Goal: Task Accomplishment & Management: Use online tool/utility

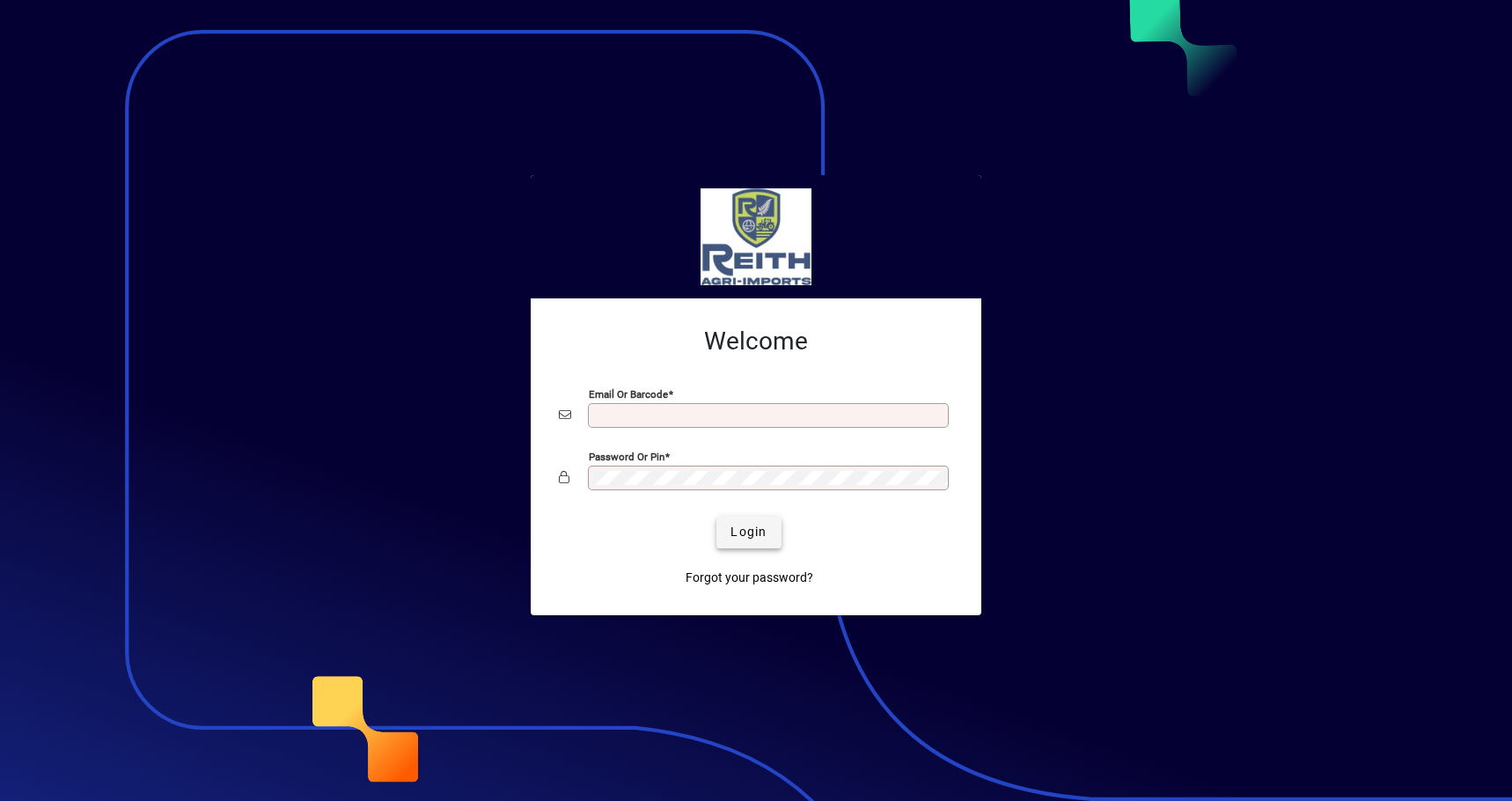
type input "**********"
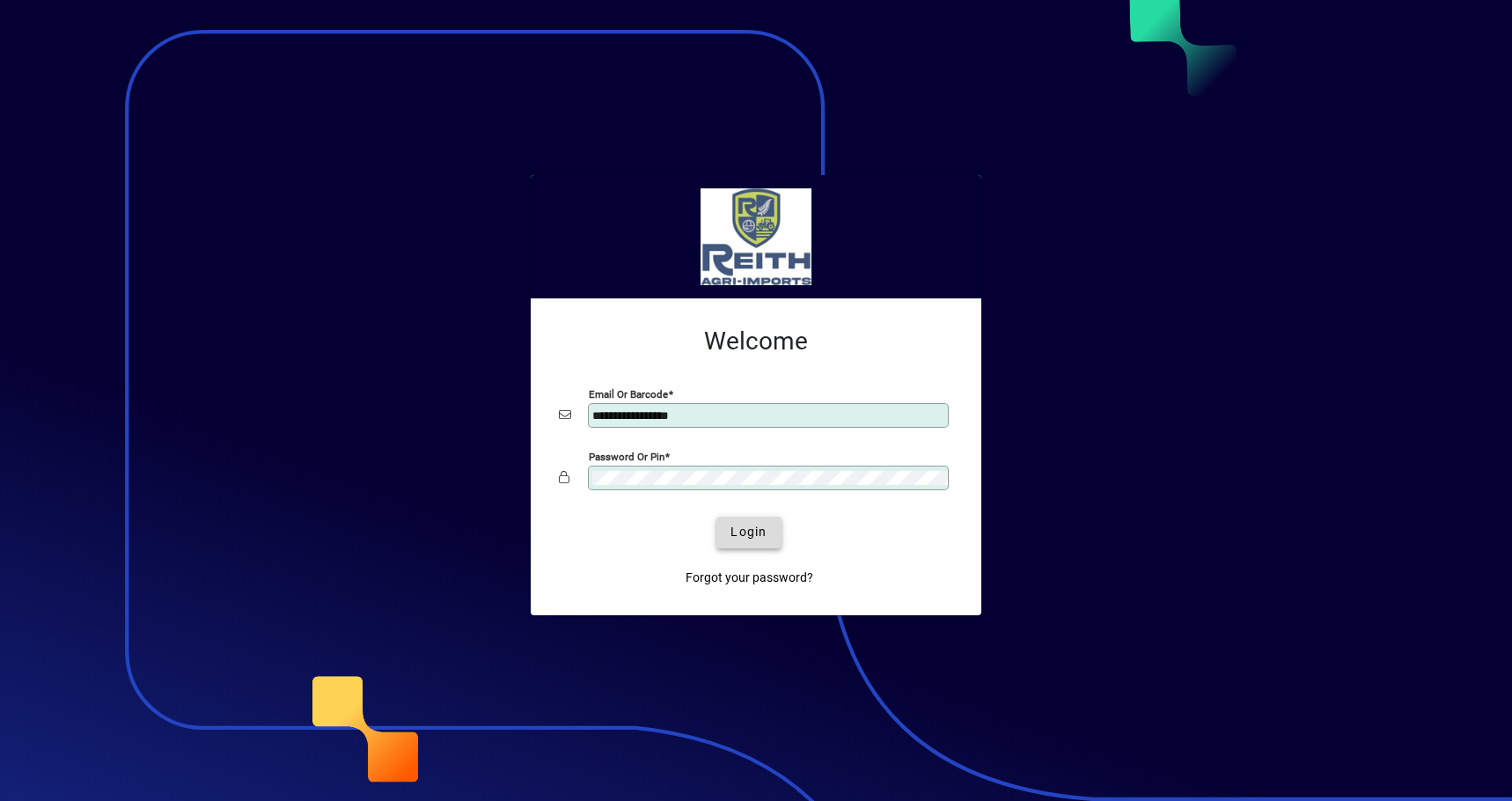
click at [743, 535] on span "Login" at bounding box center [749, 532] width 36 height 18
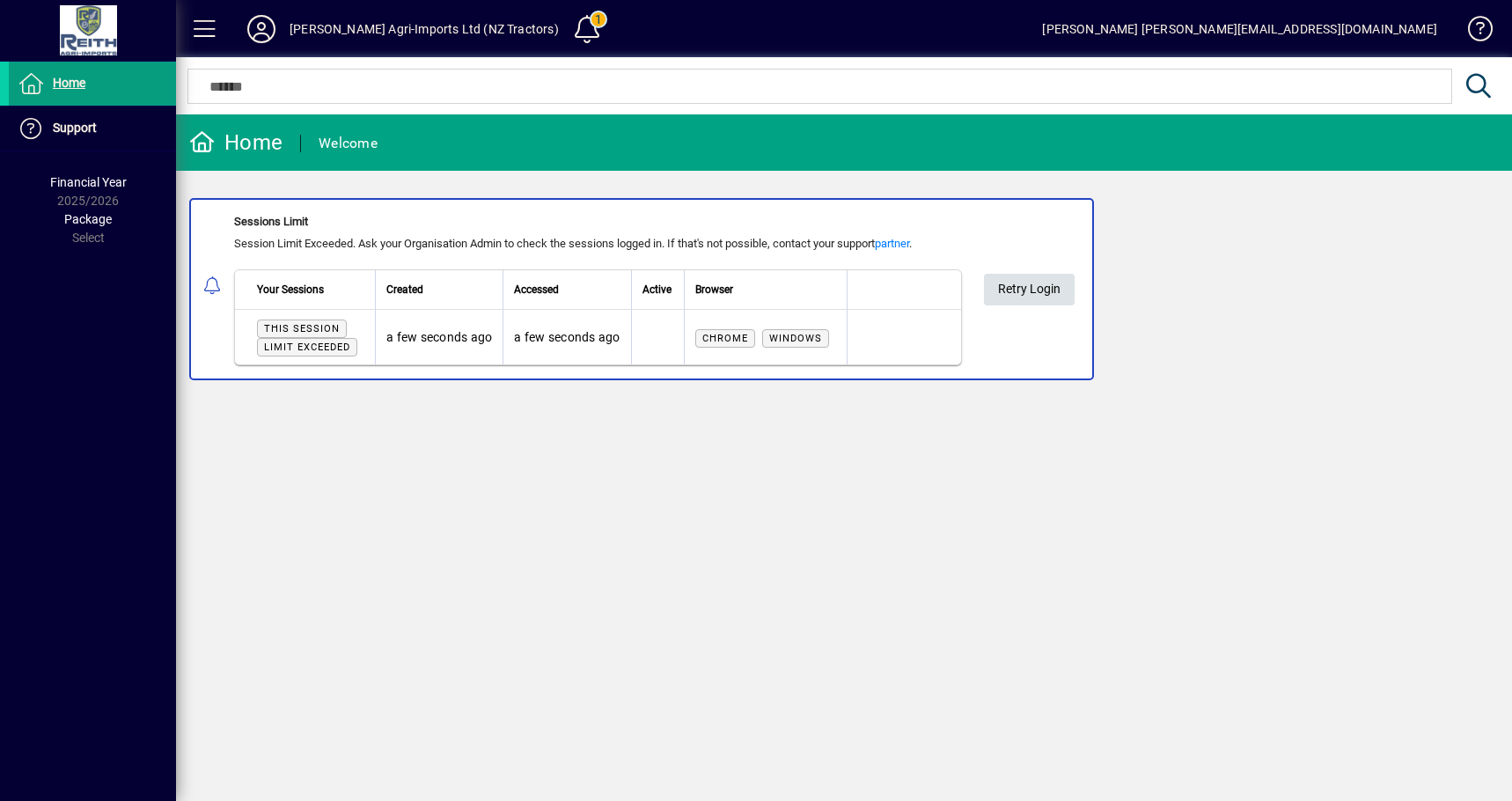
click at [1024, 283] on span "Retry Login" at bounding box center [1029, 289] width 63 height 29
click at [1018, 290] on span "Retry Login" at bounding box center [1029, 289] width 63 height 29
